Goal: Find contact information: Find contact information

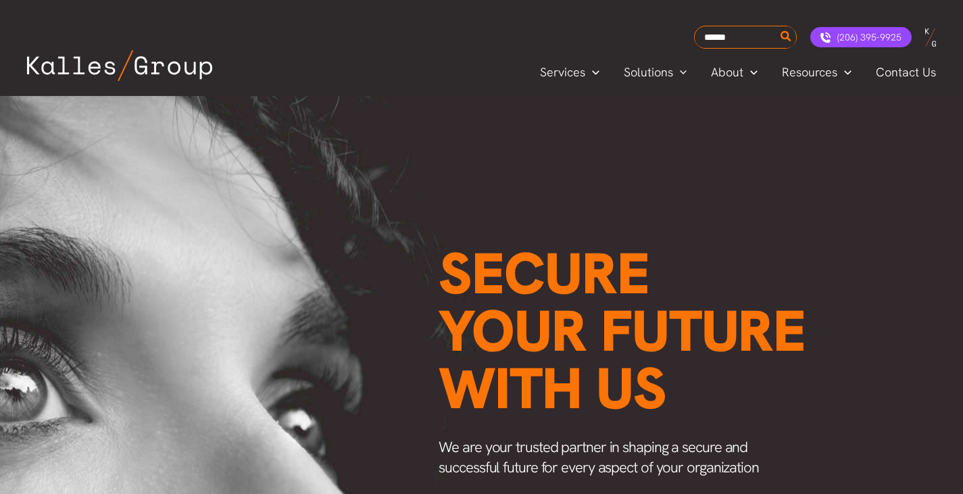
scroll to position [0, 1748]
click at [846, 41] on div "Incident Response" at bounding box center [860, 37] width 101 height 20
click at [899, 73] on span "Contact Us" at bounding box center [906, 72] width 60 height 20
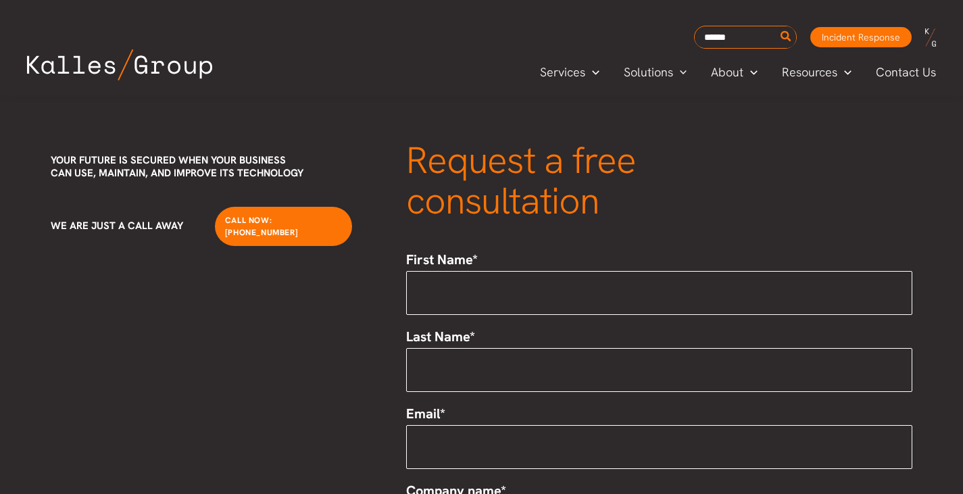
scroll to position [203, 0]
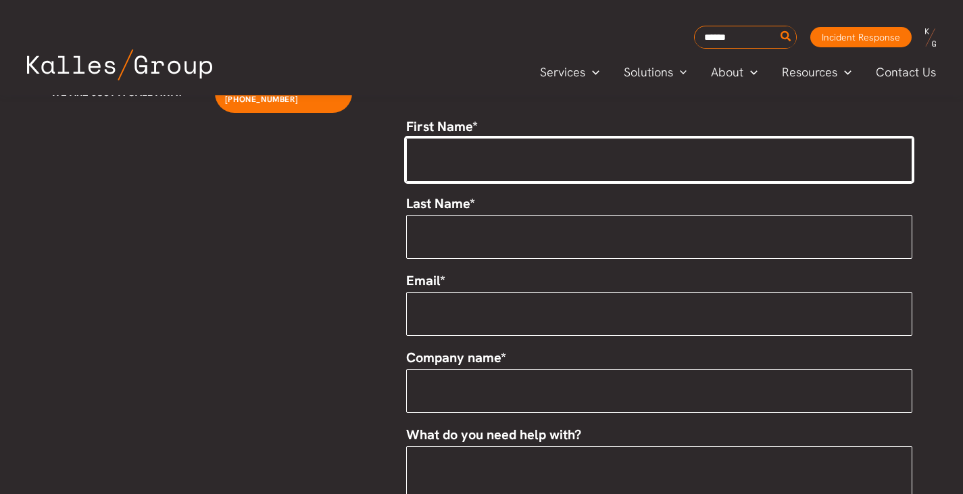
click at [460, 178] on input "First Name *" at bounding box center [659, 160] width 507 height 44
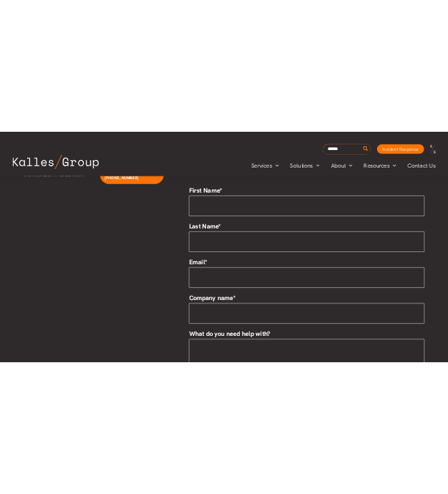
scroll to position [107, 0]
